Goal: Information Seeking & Learning: Learn about a topic

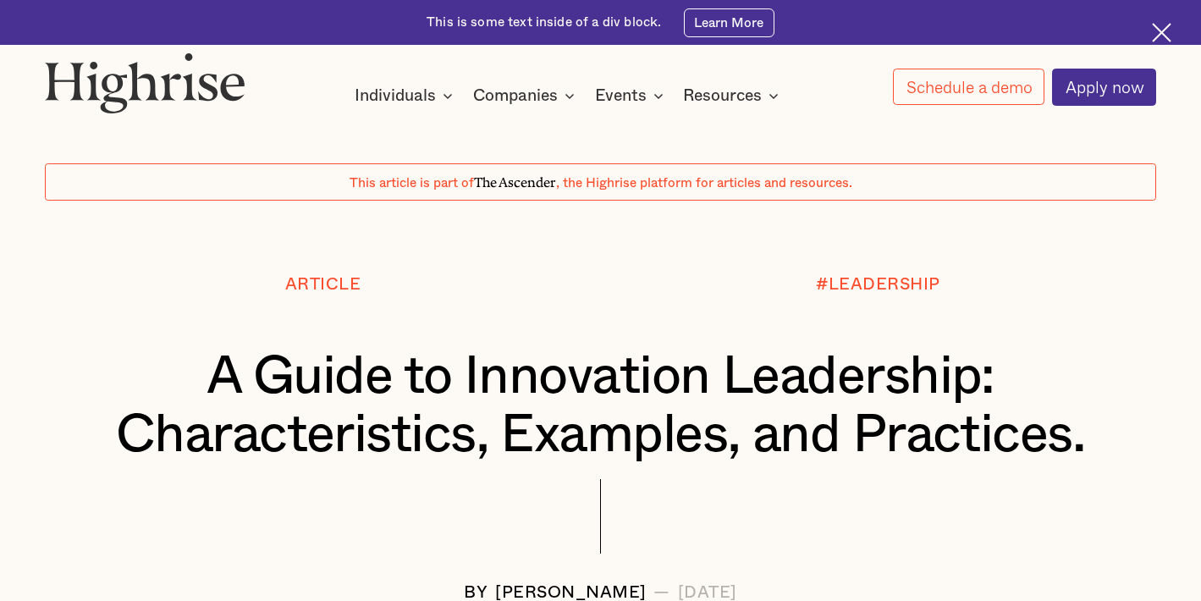
scroll to position [86, 0]
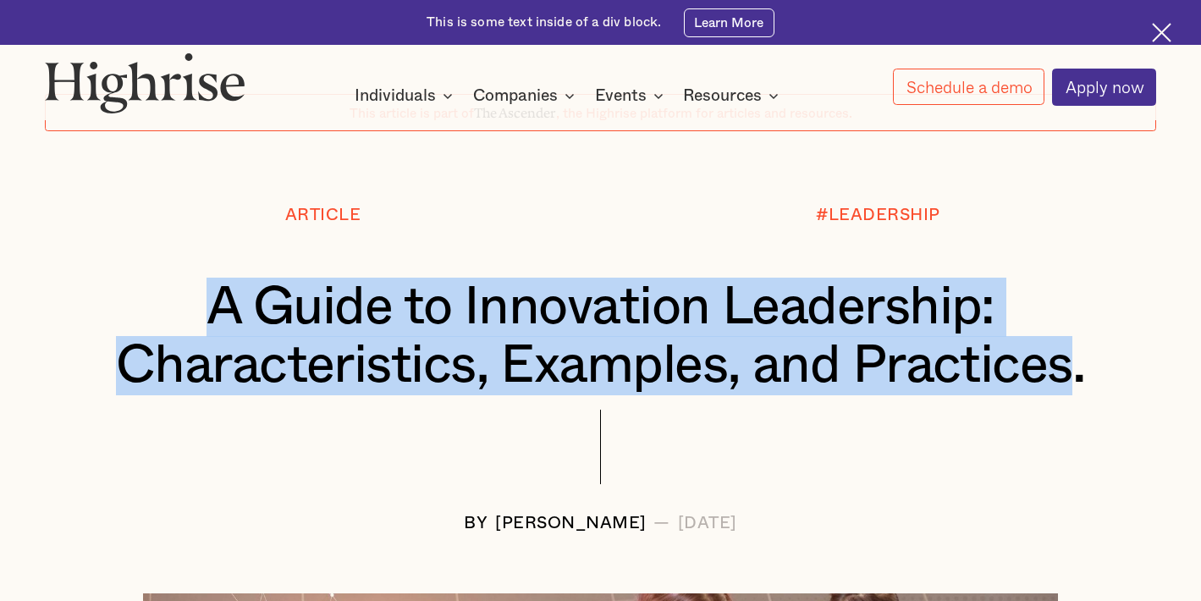
drag, startPoint x: 211, startPoint y: 303, endPoint x: 1083, endPoint y: 360, distance: 873.7
click at [1083, 360] on h1 "A Guide to Innovation Leadership: Characteristics, Examples, and Practices." at bounding box center [600, 337] width 1018 height 118
copy h1 "A Guide to Innovation Leadership: Characteristics, Examples, and Practices"
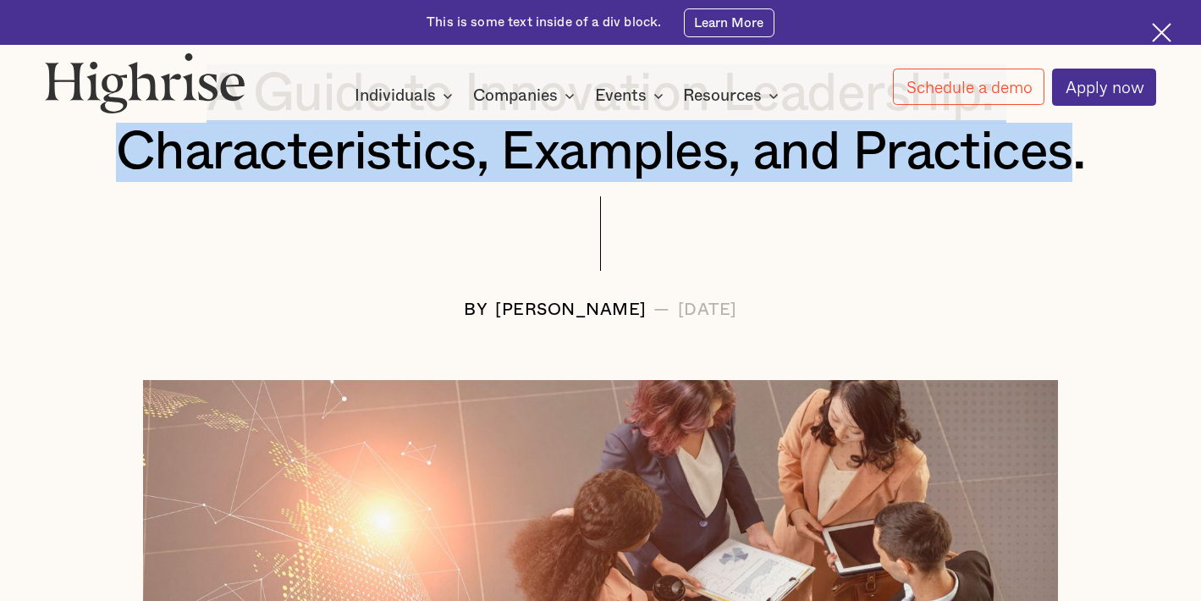
scroll to position [300, 0]
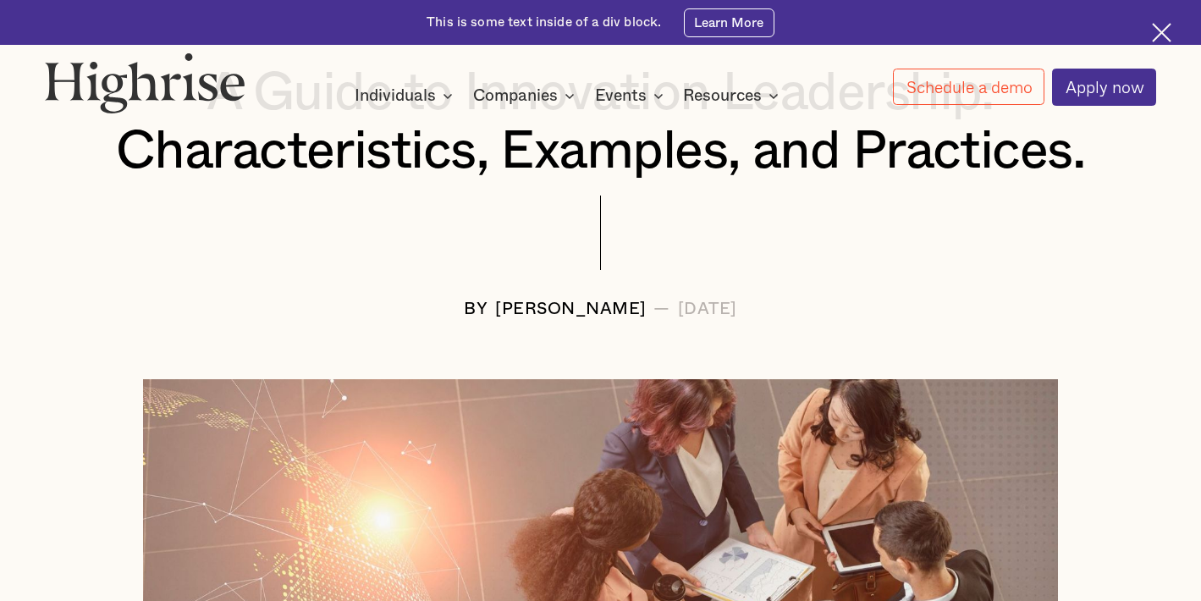
click at [898, 238] on div at bounding box center [600, 248] width 1111 height 105
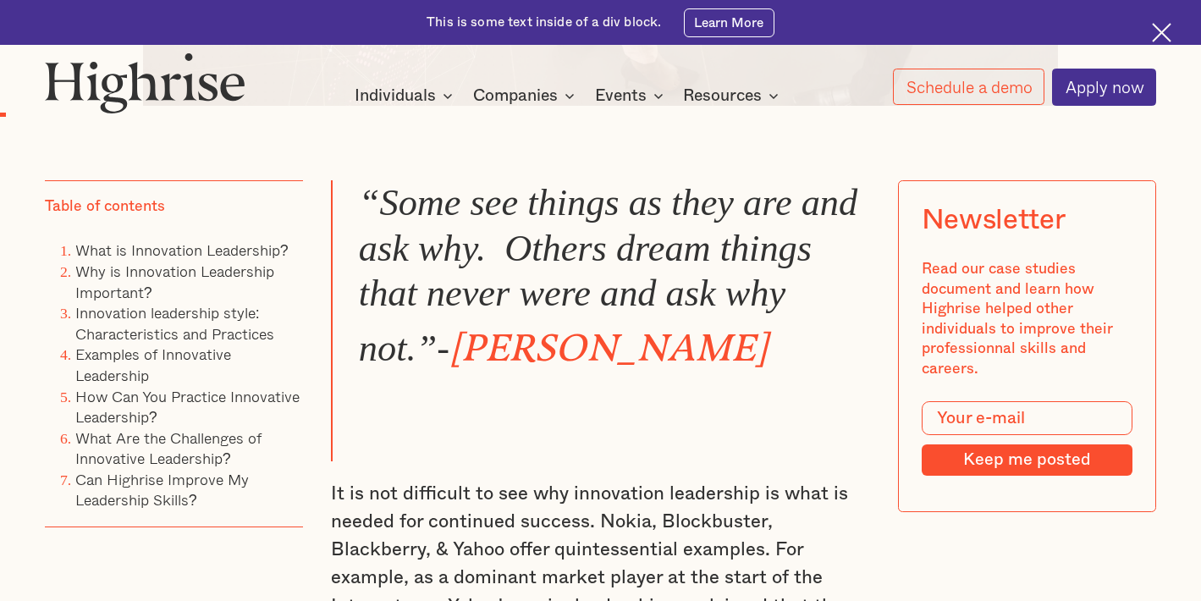
scroll to position [1118, 0]
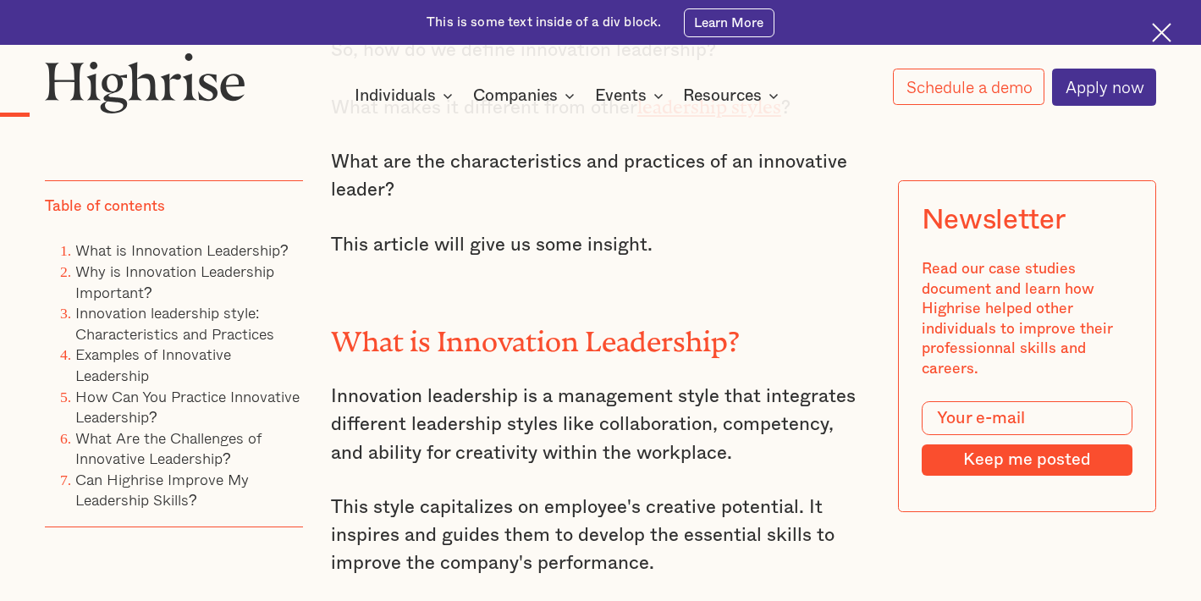
scroll to position [1897, 0]
